Goal: Task Accomplishment & Management: Use online tool/utility

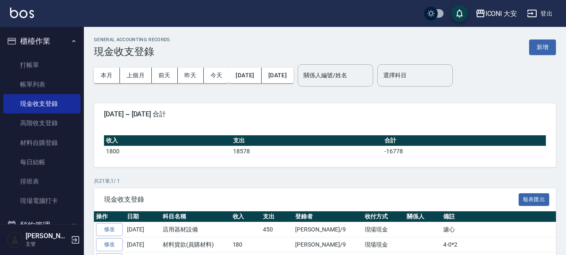
scroll to position [168, 0]
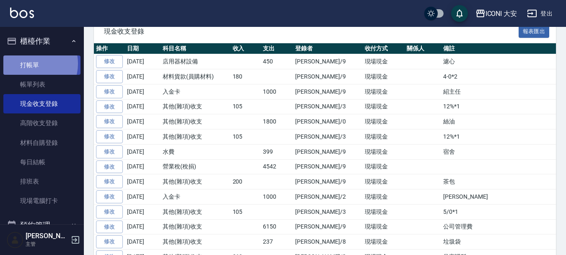
click at [33, 63] on link "打帳單" at bounding box center [41, 64] width 77 height 19
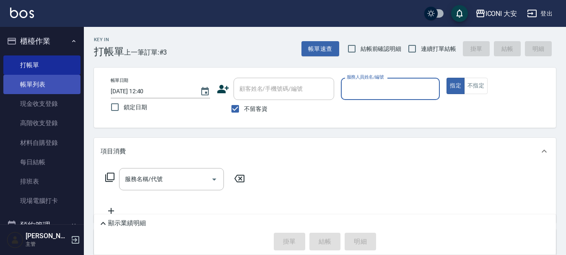
click at [31, 91] on link "帳單列表" at bounding box center [41, 84] width 77 height 19
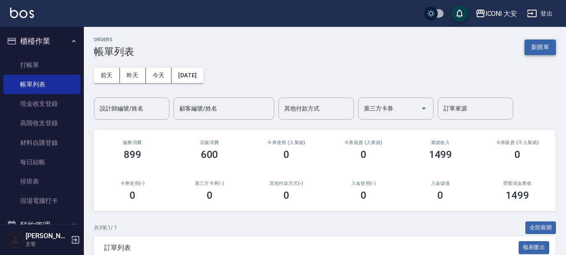
click at [541, 47] on button "新開單" at bounding box center [540, 47] width 31 height 16
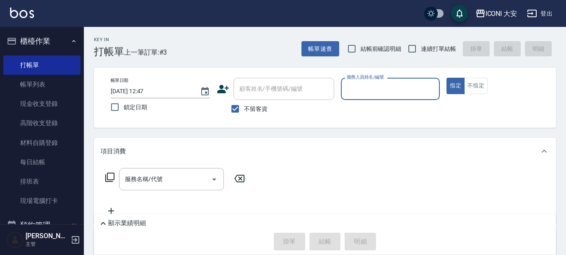
click at [377, 92] on input "服務人員姓名/編號" at bounding box center [391, 88] width 92 height 15
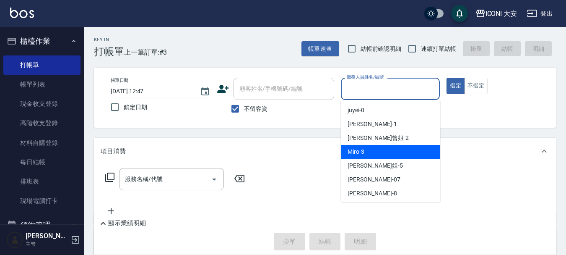
click at [377, 150] on div "Miro -3" at bounding box center [390, 152] width 99 height 14
type input "Miro-3"
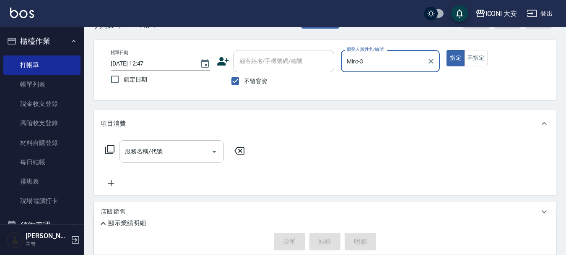
scroll to position [42, 0]
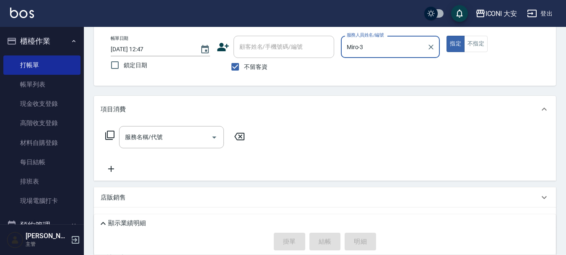
click at [114, 138] on icon at bounding box center [109, 134] width 9 height 9
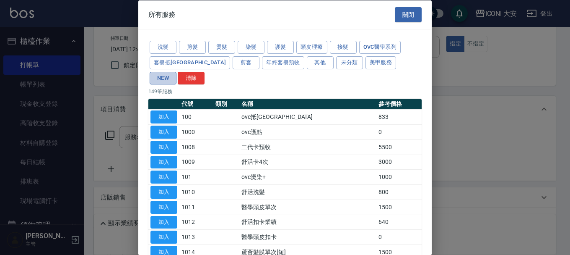
click at [177, 71] on button "NEW" at bounding box center [163, 77] width 27 height 13
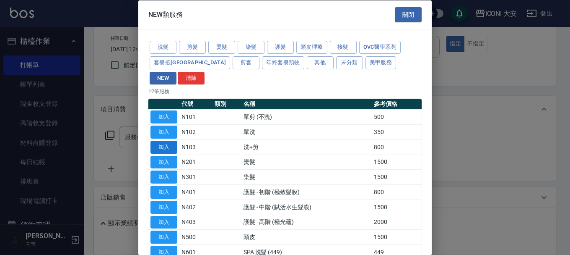
click at [164, 140] on button "加入" at bounding box center [164, 146] width 27 height 13
type input "洗+剪(N103)"
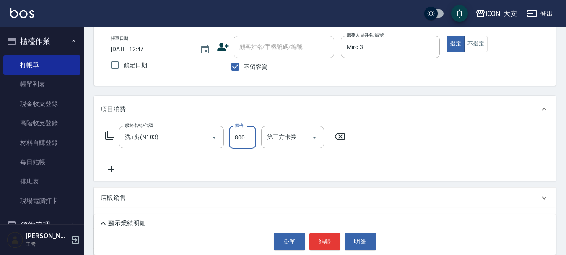
drag, startPoint x: 249, startPoint y: 140, endPoint x: 241, endPoint y: 131, distance: 11.9
click at [249, 140] on input "800" at bounding box center [242, 137] width 27 height 23
type input "600"
click at [327, 239] on button "結帳" at bounding box center [324, 241] width 31 height 18
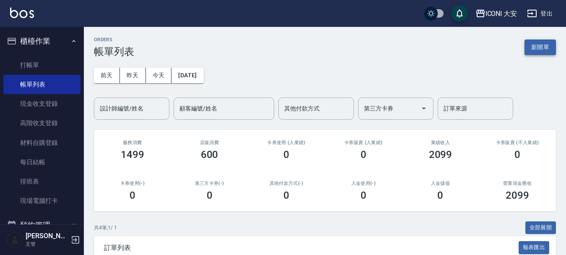
click at [530, 51] on button "新開單" at bounding box center [540, 47] width 31 height 16
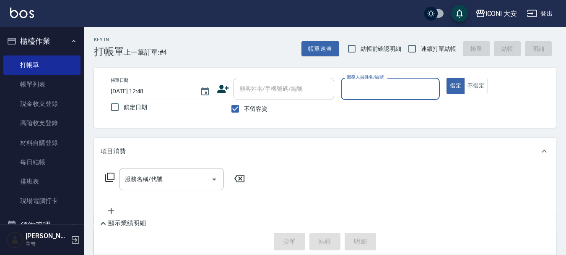
click at [373, 89] on input "服務人員姓名/編號" at bounding box center [391, 88] width 92 height 15
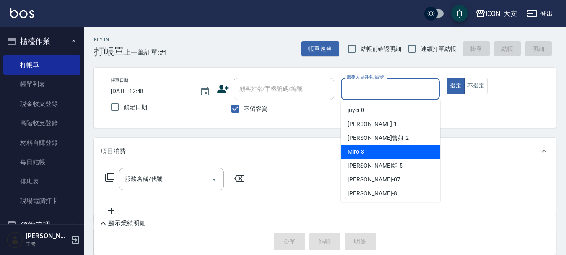
click at [361, 151] on span "Miro -3" at bounding box center [356, 151] width 17 height 9
type input "Miro-3"
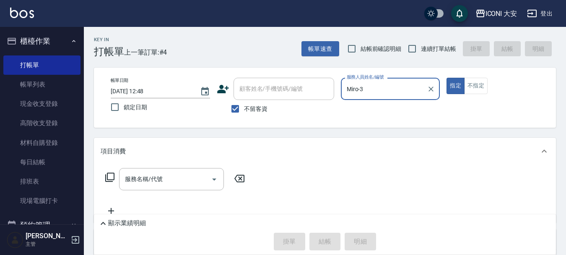
scroll to position [42, 0]
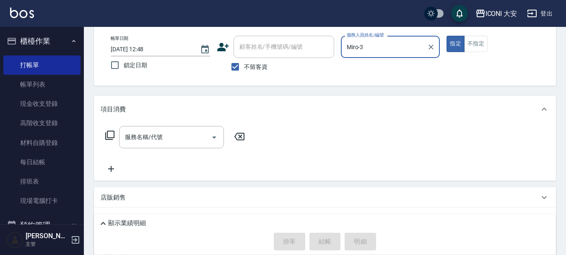
click at [108, 132] on icon at bounding box center [109, 134] width 9 height 9
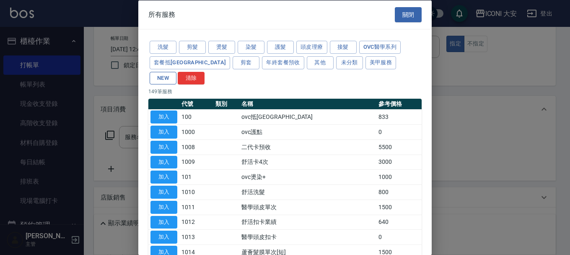
click at [177, 71] on button "NEW" at bounding box center [163, 77] width 27 height 13
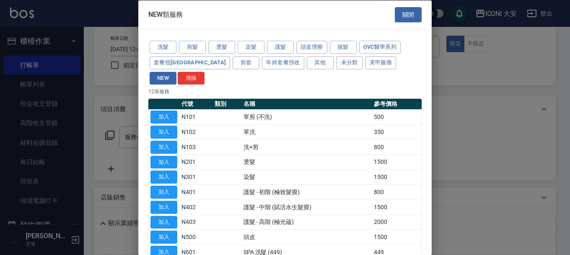
click at [178, 169] on td "加入" at bounding box center [163, 176] width 31 height 15
click at [175, 170] on button "加入" at bounding box center [164, 176] width 27 height 13
type input "染髮(N301)"
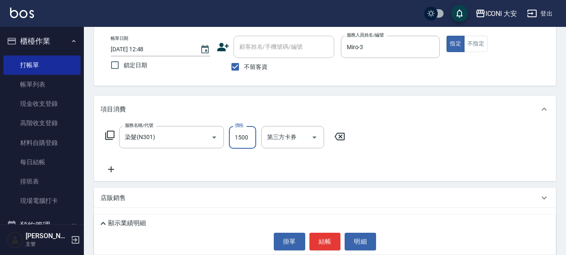
click at [249, 141] on input "1500" at bounding box center [242, 137] width 27 height 23
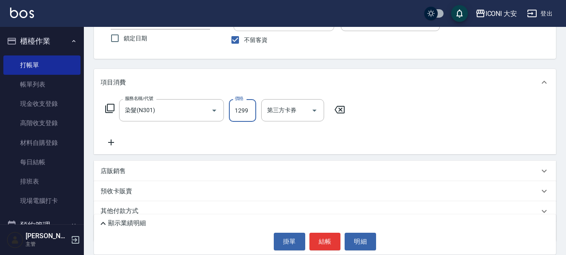
scroll to position [101, 0]
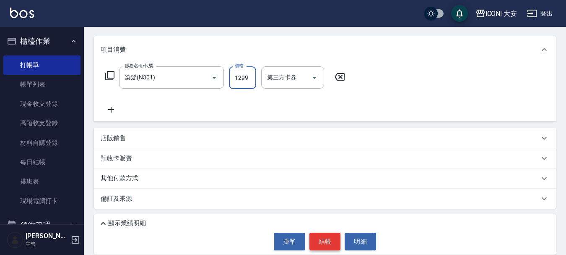
type input "1299"
click at [324, 242] on button "結帳" at bounding box center [324, 241] width 31 height 18
